Goal: Task Accomplishment & Management: Complete application form

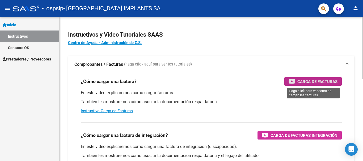
click at [320, 83] on span "Carga de Facturas" at bounding box center [317, 81] width 40 height 7
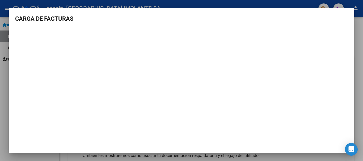
click at [4, 57] on div at bounding box center [181, 80] width 363 height 161
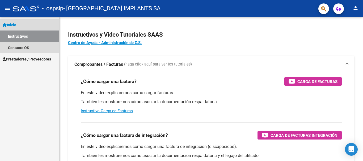
click at [13, 23] on span "Inicio" at bounding box center [10, 25] width 14 height 6
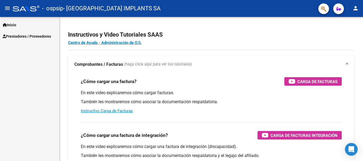
click at [7, 7] on mat-icon "menu" at bounding box center [7, 8] width 6 height 6
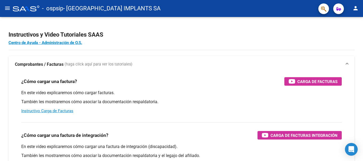
click at [7, 7] on mat-icon "menu" at bounding box center [7, 8] width 6 height 6
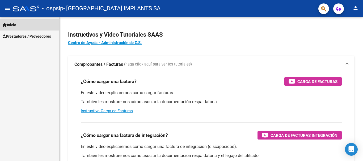
click at [11, 26] on span "Inicio" at bounding box center [10, 25] width 14 height 6
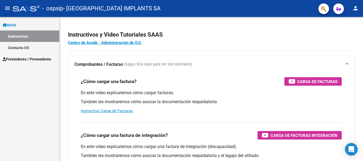
click at [24, 60] on span "Prestadores / Proveedores" at bounding box center [27, 59] width 48 height 6
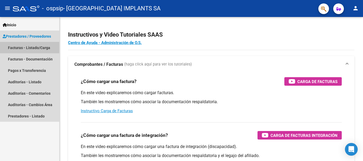
click at [35, 49] on link "Facturas - Listado/Carga" at bounding box center [29, 47] width 59 height 11
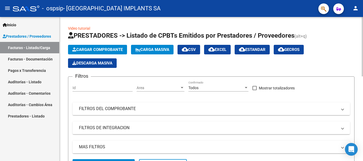
click at [108, 48] on span "Cargar Comprobante" at bounding box center [97, 49] width 50 height 5
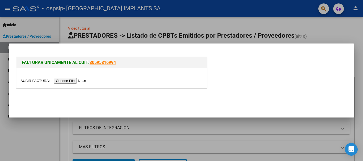
click at [73, 80] on input "file" at bounding box center [53, 81] width 67 height 6
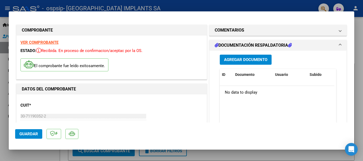
click at [251, 60] on span "Agregar Documento" at bounding box center [245, 60] width 43 height 5
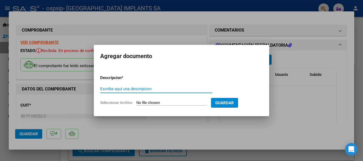
click at [150, 90] on input "Escriba aquí una descripcion" at bounding box center [156, 89] width 112 height 5
type input "[PERSON_NAME]"
click at [151, 101] on input "Seleccionar Archivo" at bounding box center [171, 103] width 70 height 5
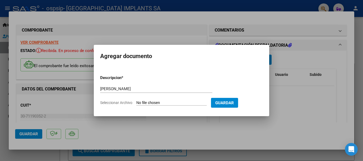
type input "C:\fakepath\FC B1-33274 [PERSON_NAME].pdf"
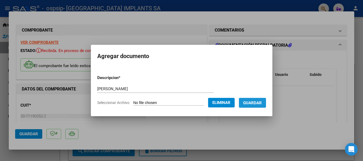
click at [249, 106] on button "Guardar" at bounding box center [252, 103] width 27 height 10
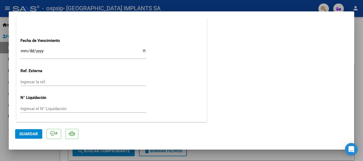
scroll to position [320, 0]
click at [141, 52] on input "Ingresar la fecha" at bounding box center [83, 52] width 126 height 9
type input "[DATE]"
click at [31, 130] on button "Guardar" at bounding box center [28, 134] width 27 height 10
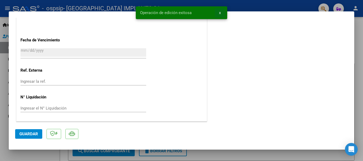
click at [220, 14] on span "x" at bounding box center [220, 12] width 2 height 5
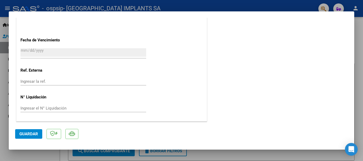
click at [363, 63] on div at bounding box center [181, 80] width 363 height 161
type input "$ 0,00"
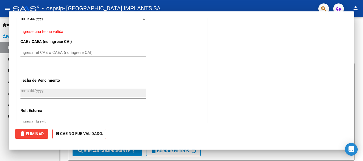
scroll to position [303, 0]
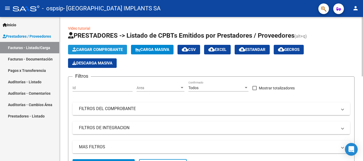
click at [101, 49] on span "Cargar Comprobante" at bounding box center [97, 49] width 50 height 5
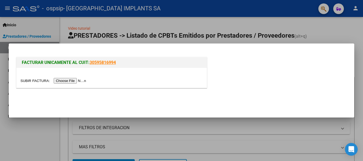
click at [69, 83] on input "file" at bounding box center [53, 81] width 67 height 6
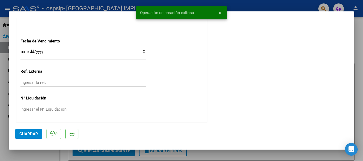
scroll to position [319, 0]
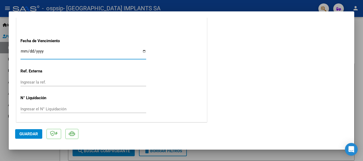
click at [142, 53] on input "Ingresar la fecha" at bounding box center [83, 53] width 126 height 9
type input "[DATE]"
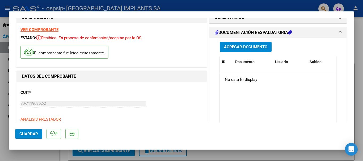
scroll to position [0, 0]
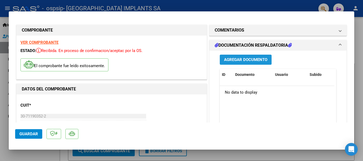
click at [250, 63] on button "Agregar Documento" at bounding box center [246, 60] width 52 height 10
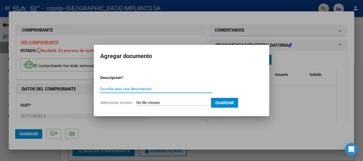
click at [140, 104] on input "Seleccionar Archivo" at bounding box center [171, 103] width 70 height 5
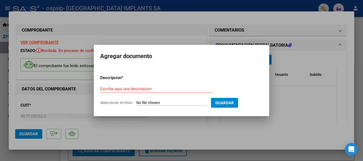
type input "C:\fakepath\FC B1-33273 [PERSON_NAME].pdf"
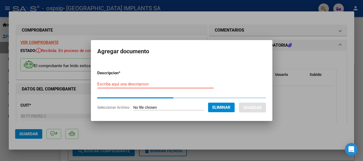
click at [120, 83] on input "Escriba aquí una descripcion" at bounding box center [155, 84] width 116 height 5
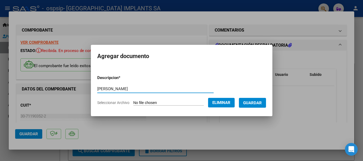
type input "[PERSON_NAME]"
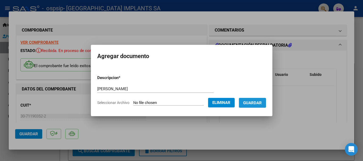
click at [261, 105] on span "Guardar" at bounding box center [252, 103] width 19 height 5
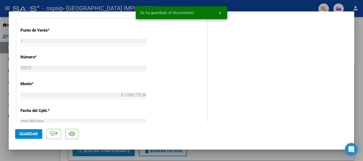
scroll to position [239, 0]
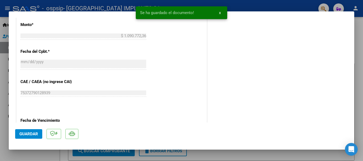
click at [31, 132] on span "Guardar" at bounding box center [28, 134] width 19 height 5
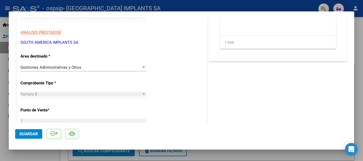
scroll to position [53, 0]
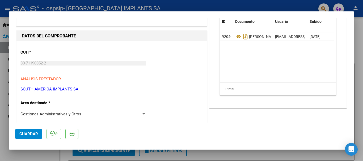
click at [0, 75] on div at bounding box center [181, 80] width 363 height 161
type input "$ 0,00"
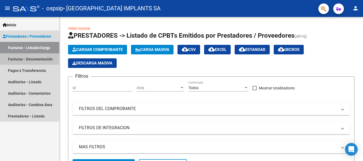
click at [42, 59] on link "Facturas - Documentación" at bounding box center [29, 58] width 59 height 11
